Goal: Transaction & Acquisition: Purchase product/service

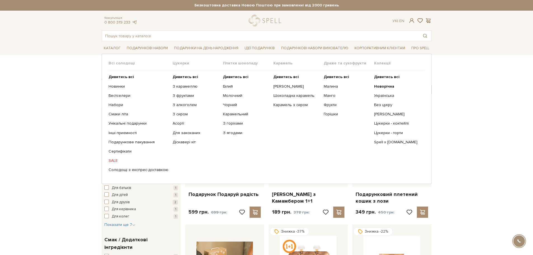
click at [113, 160] on link "SALE" at bounding box center [139, 160] width 60 height 5
click at [112, 160] on link "SALE" at bounding box center [139, 160] width 60 height 5
